Goal: Information Seeking & Learning: Learn about a topic

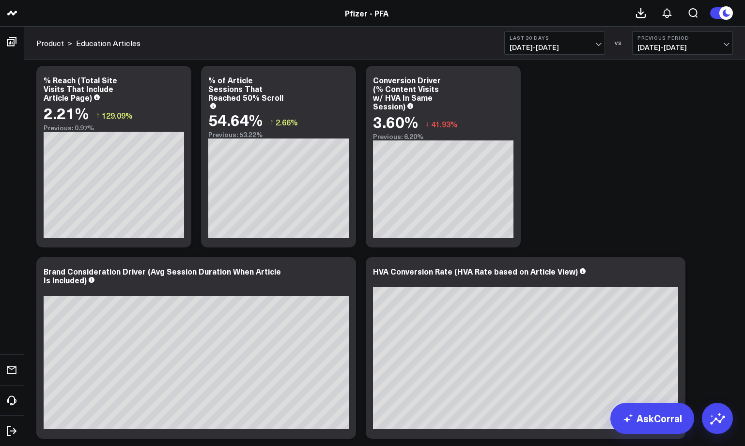
scroll to position [33, 0]
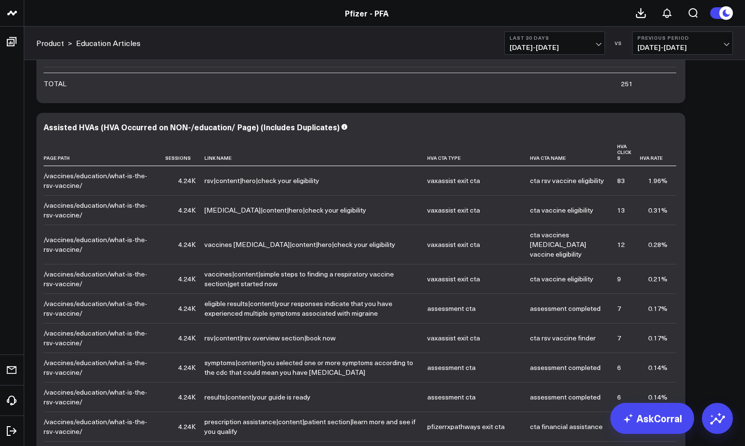
scroll to position [2393, 0]
